Goal: Transaction & Acquisition: Purchase product/service

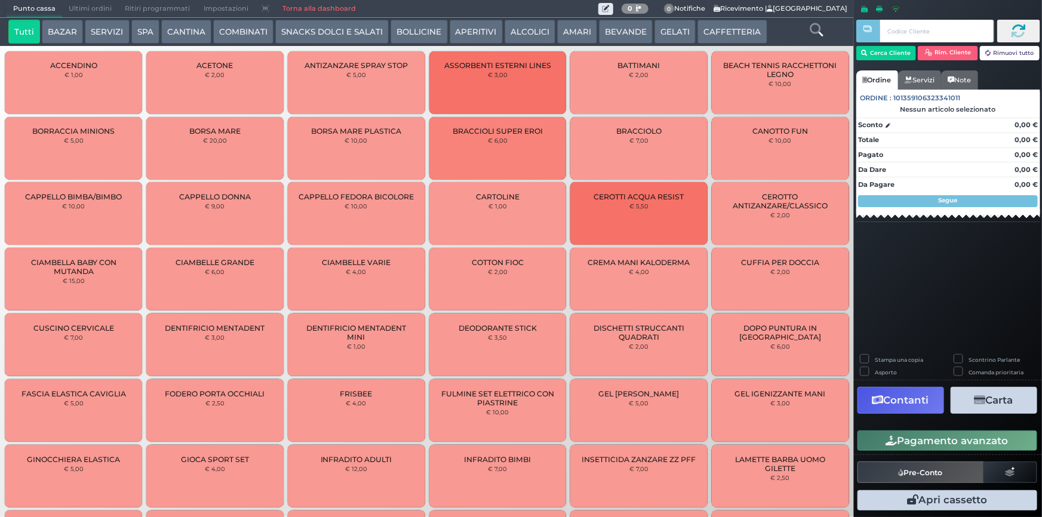
click at [660, 30] on button "GELATI" at bounding box center [675, 32] width 41 height 24
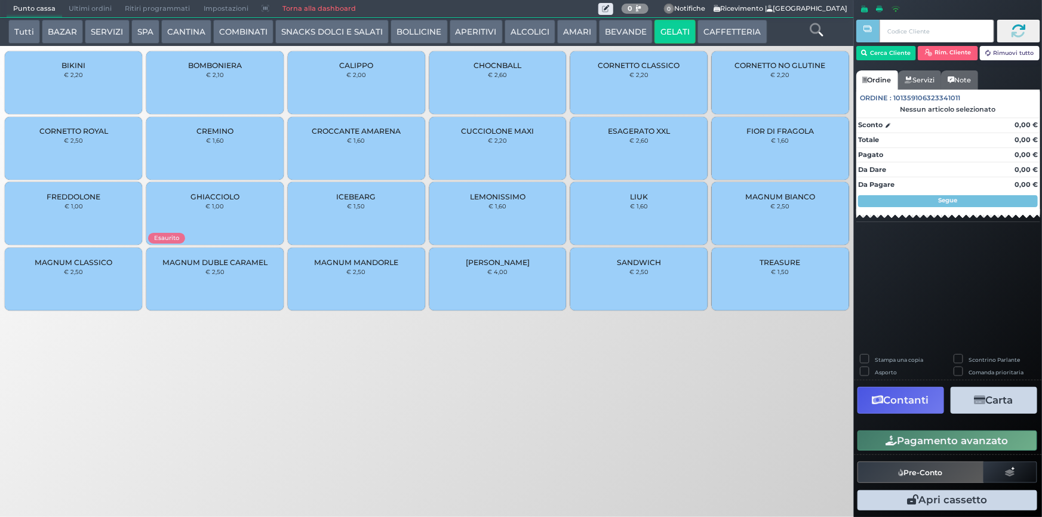
click at [77, 91] on div "BIKINI € 2,20" at bounding box center [73, 82] width 137 height 63
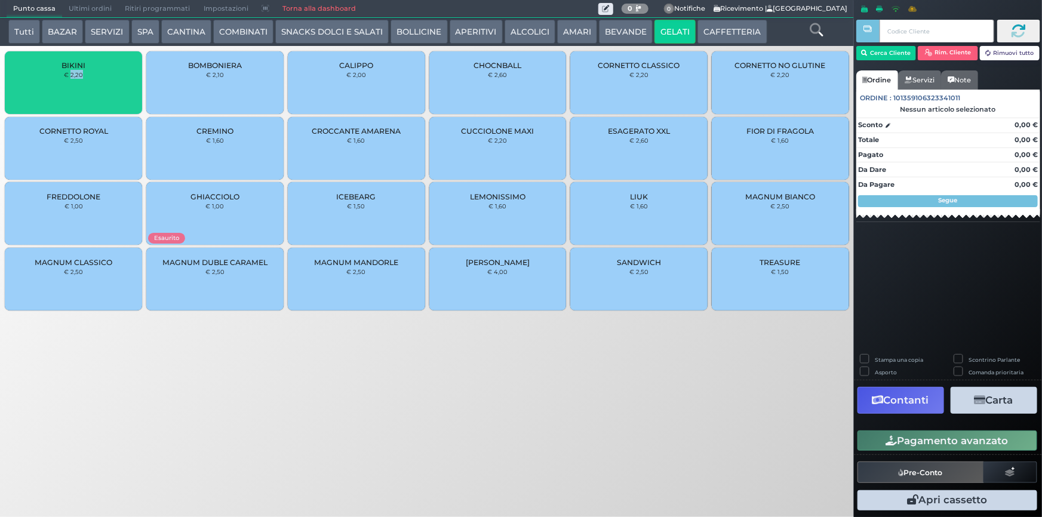
click at [77, 91] on div "BIKINI € 2,20" at bounding box center [73, 82] width 137 height 63
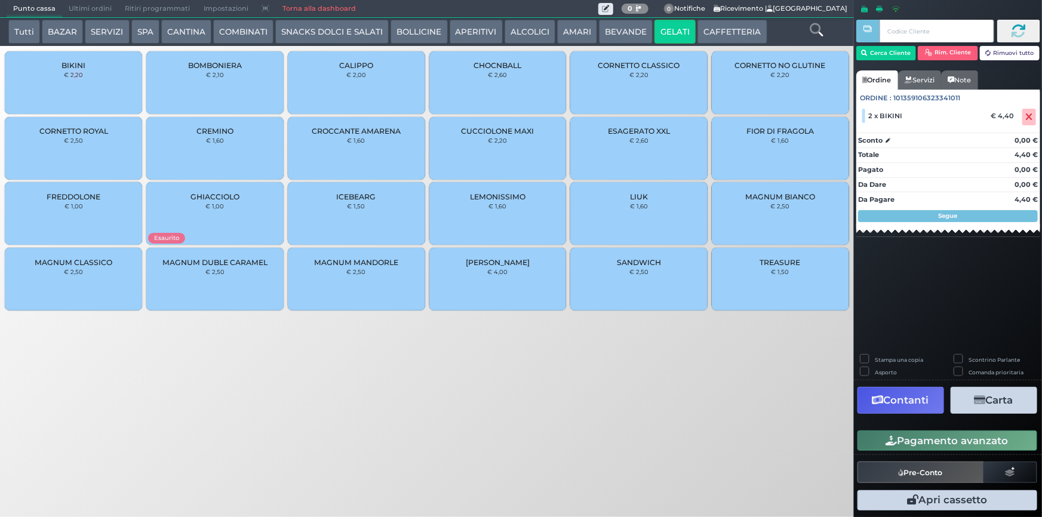
click at [934, 440] on button "Pagamento avanzato" at bounding box center [948, 441] width 180 height 20
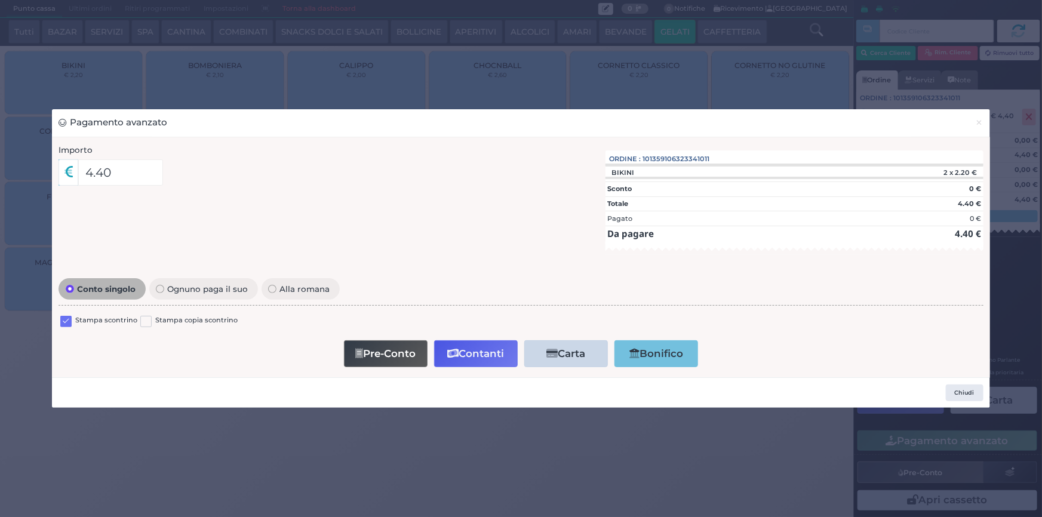
click at [62, 321] on label at bounding box center [65, 321] width 11 height 11
click at [0, 0] on input "checkbox" at bounding box center [0, 0] width 0 height 0
click at [462, 355] on button "Contanti" at bounding box center [476, 354] width 84 height 27
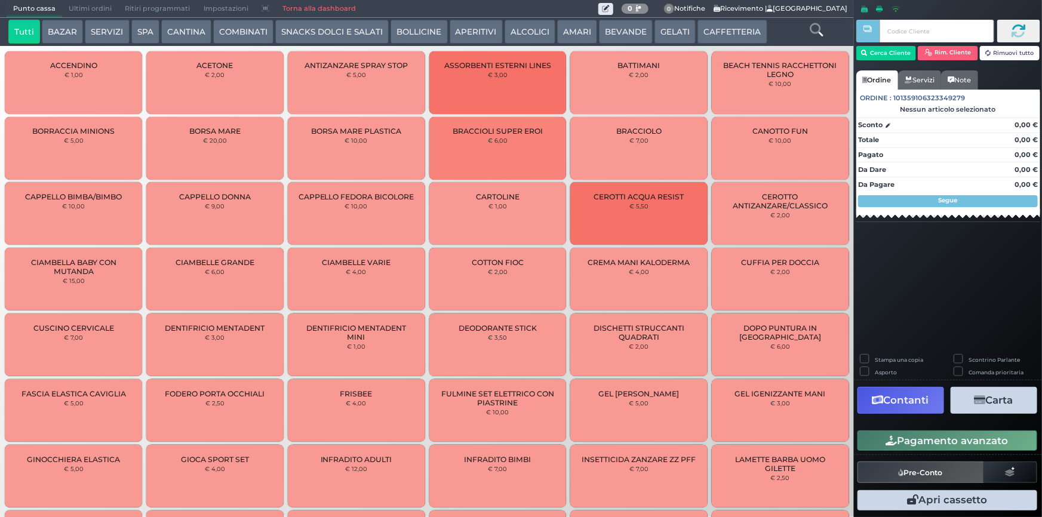
click at [666, 33] on button "GELATI" at bounding box center [675, 32] width 41 height 24
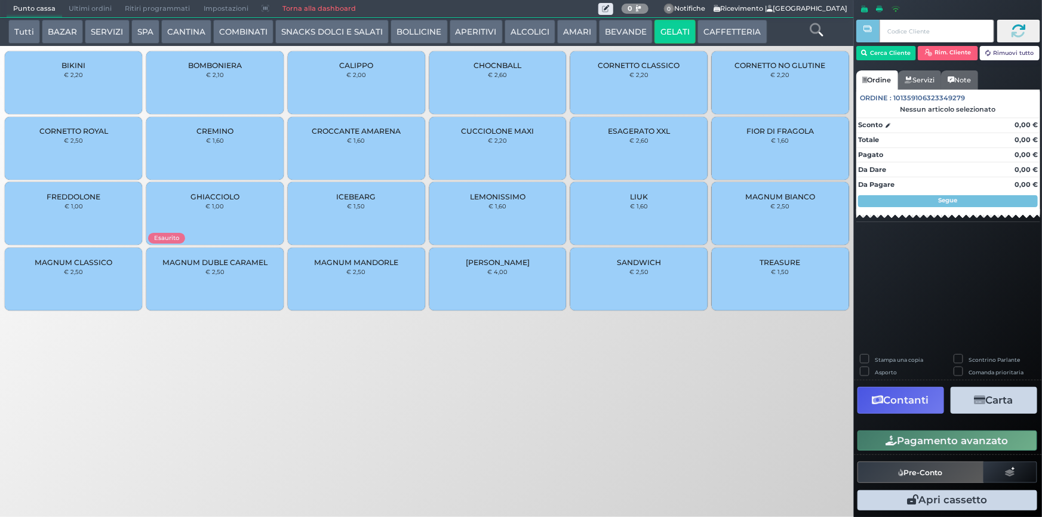
click at [363, 155] on div "CROCCANTE AMARENA € 1,60" at bounding box center [356, 148] width 137 height 63
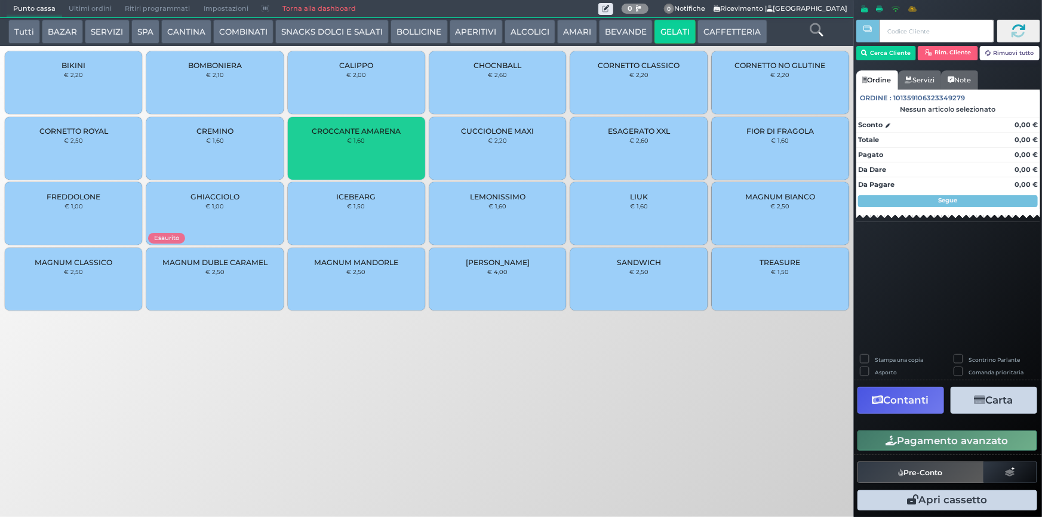
click at [363, 155] on div "CROCCANTE AMARENA € 1,60" at bounding box center [356, 148] width 137 height 63
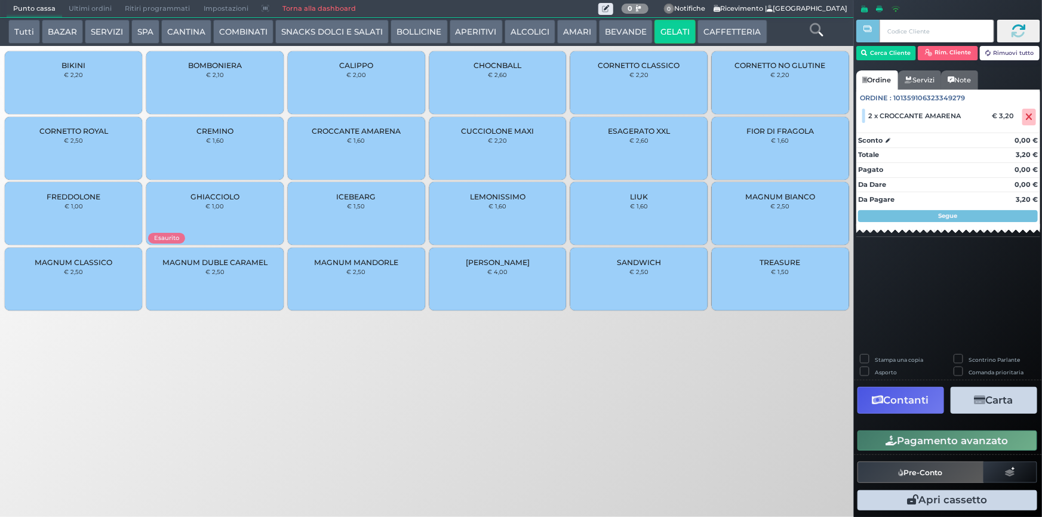
click at [940, 442] on button "Pagamento avanzato" at bounding box center [948, 441] width 180 height 20
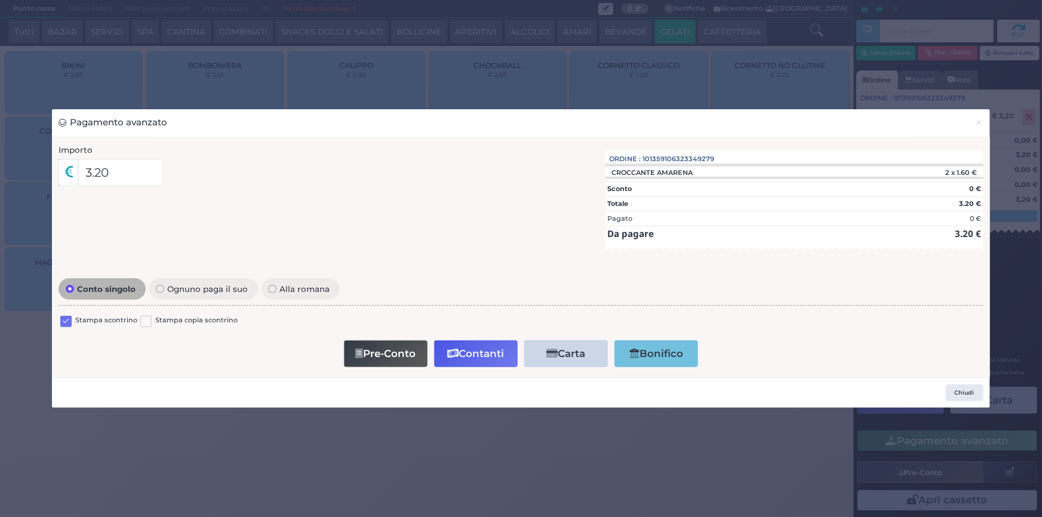
click at [65, 321] on label at bounding box center [65, 321] width 11 height 11
click at [0, 0] on input "checkbox" at bounding box center [0, 0] width 0 height 0
click at [486, 355] on button "Contanti" at bounding box center [476, 354] width 84 height 27
